Goal: Information Seeking & Learning: Learn about a topic

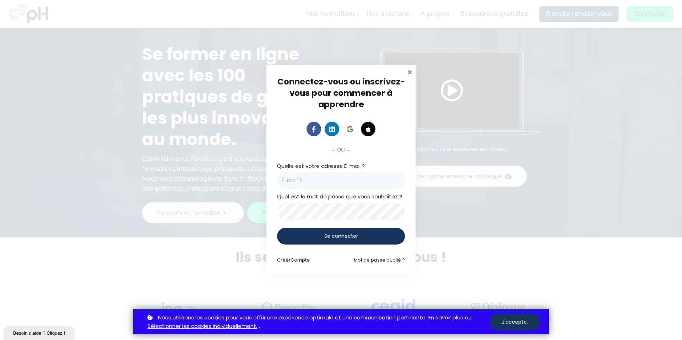
click at [409, 71] on span at bounding box center [409, 71] width 7 height 7
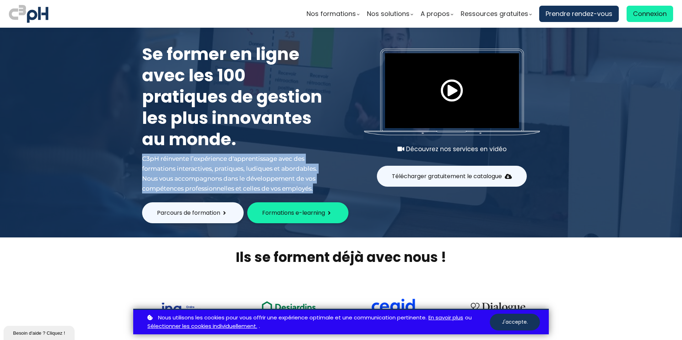
drag, startPoint x: 139, startPoint y: 157, endPoint x: 322, endPoint y: 186, distance: 186.3
click at [318, 189] on div "Se former en ligne avec les 100 pratiques de gestion les plus innovantes au mon…" at bounding box center [234, 114] width 202 height 159
copy div "C3pH réinvente l’expérience d'apprentissage avec des formations interactives, p…"
